Goal: Information Seeking & Learning: Learn about a topic

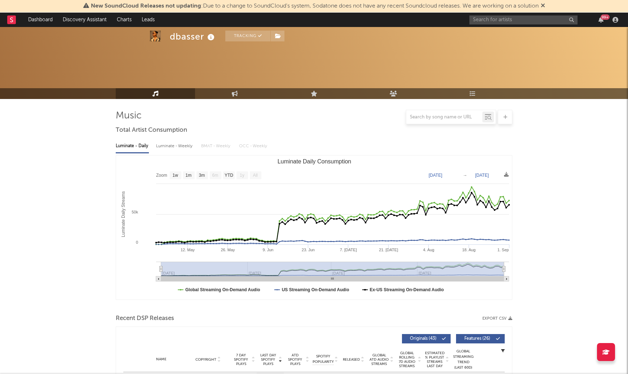
select select "1w"
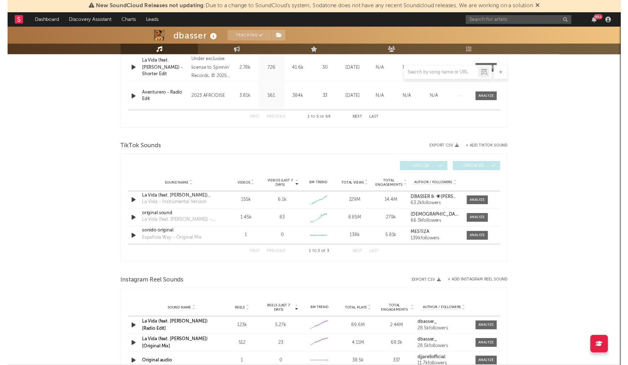
scroll to position [406, 0]
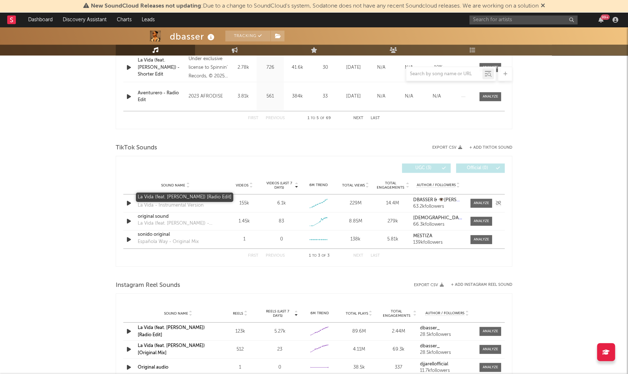
click at [179, 198] on div "La Vida (feat. [PERSON_NAME]) [Radio Edit]" at bounding box center [175, 198] width 75 height 7
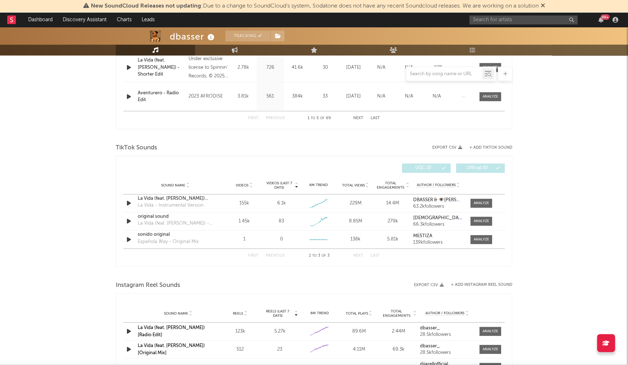
click at [199, 331] on link "La Vida (feat. [PERSON_NAME]) [Radio Edit]" at bounding box center [171, 332] width 67 height 12
click at [475, 197] on div "Sound Name La Vida (feat. [PERSON_NAME]) [Radio Edit] La Vida - Instrumental Ve…" at bounding box center [313, 204] width 381 height 18
click at [483, 195] on div "Sound Name La Vida (feat. [PERSON_NAME]) [Radio Edit] La Vida - Instrumental Ve…" at bounding box center [313, 204] width 381 height 18
click at [151, 215] on div "original sound" at bounding box center [175, 216] width 75 height 7
click at [479, 224] on span at bounding box center [481, 221] width 22 height 9
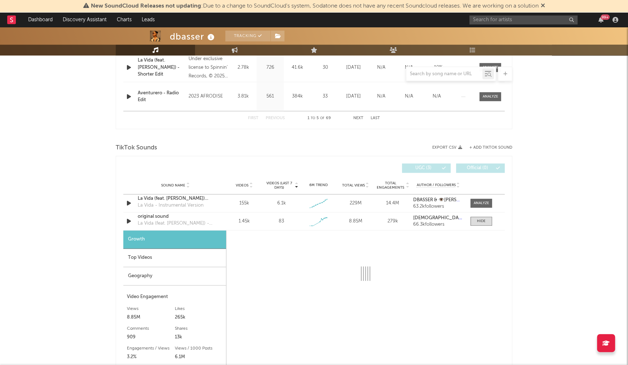
drag, startPoint x: 166, startPoint y: 254, endPoint x: 171, endPoint y: 254, distance: 5.4
click at [166, 254] on div "Top Videos" at bounding box center [174, 258] width 103 height 18
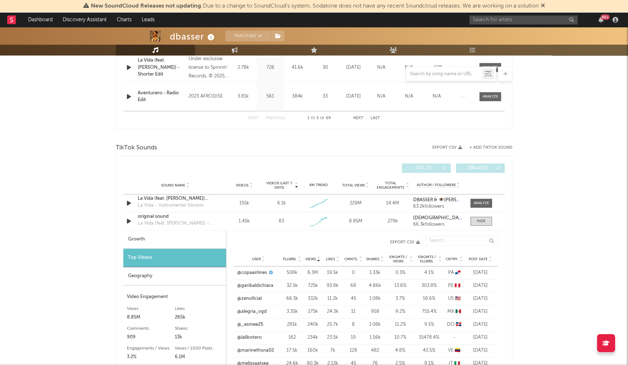
click at [479, 262] on div "User Fllwrs. Views Likes Cmnts. Shares Engmts / Views Engmts / Fllwrs. Cntry. P…" at bounding box center [365, 259] width 264 height 14
click at [480, 259] on span "Post Date" at bounding box center [477, 259] width 19 height 4
click at [484, 201] on div at bounding box center [480, 203] width 15 height 5
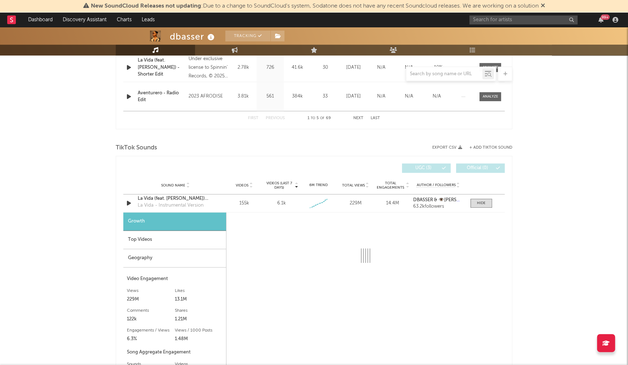
click at [177, 244] on div "Top Videos" at bounding box center [174, 240] width 103 height 18
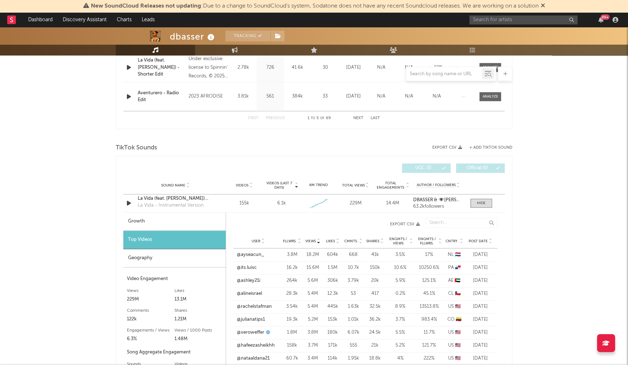
click at [476, 239] on span "Post Date" at bounding box center [477, 241] width 19 height 4
click at [258, 252] on link "@rachelstafman" at bounding box center [254, 255] width 35 height 7
